Goal: Transaction & Acquisition: Purchase product/service

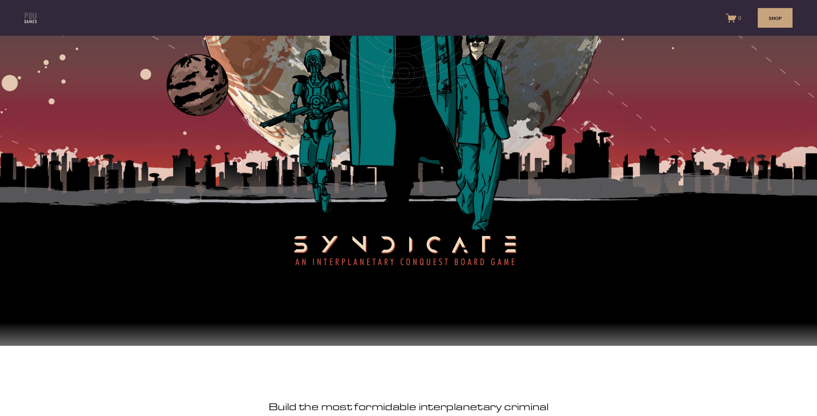
scroll to position [54, 0]
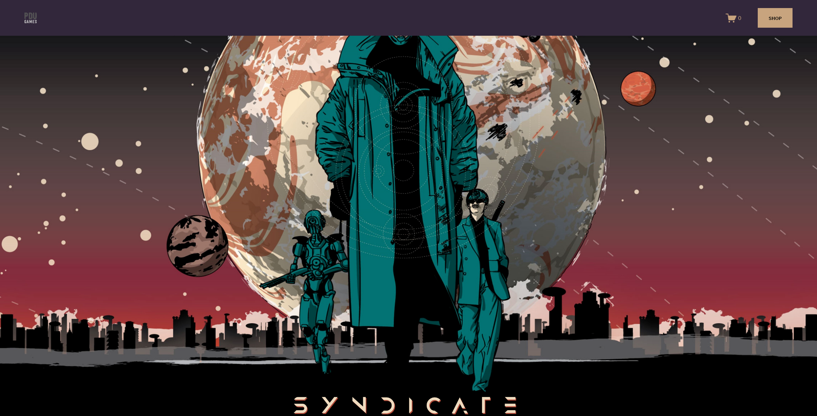
click at [771, 15] on link "SHOP" at bounding box center [775, 18] width 35 height 20
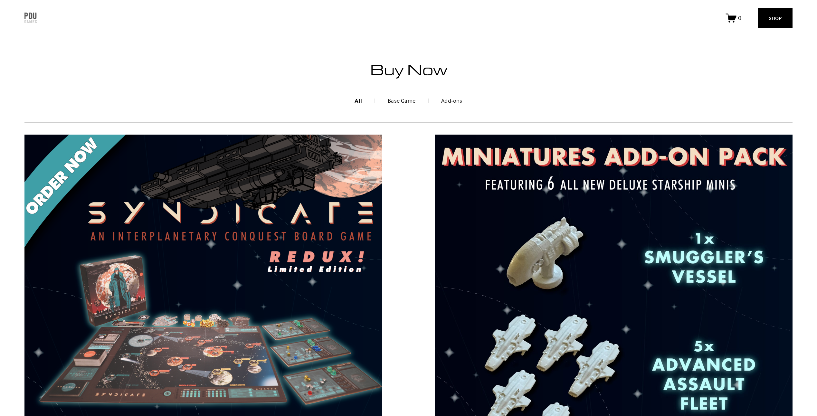
click at [397, 100] on link "Base Game" at bounding box center [402, 100] width 28 height 9
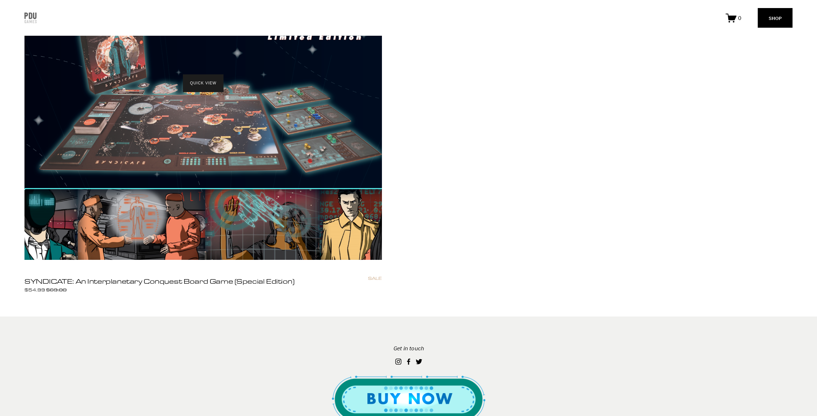
scroll to position [254, 0]
